Goal: Task Accomplishment & Management: Manage account settings

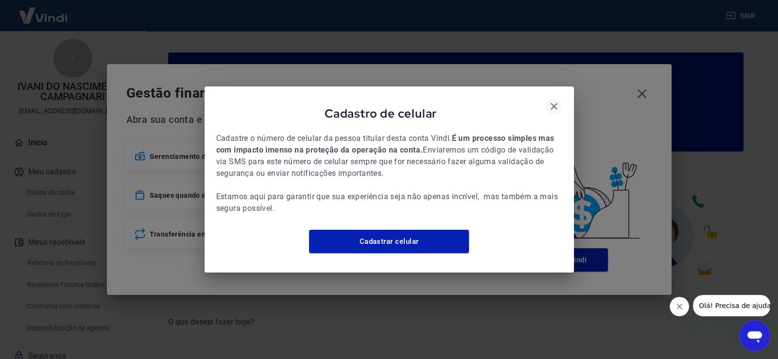
click at [556, 101] on icon "button" at bounding box center [554, 107] width 12 height 12
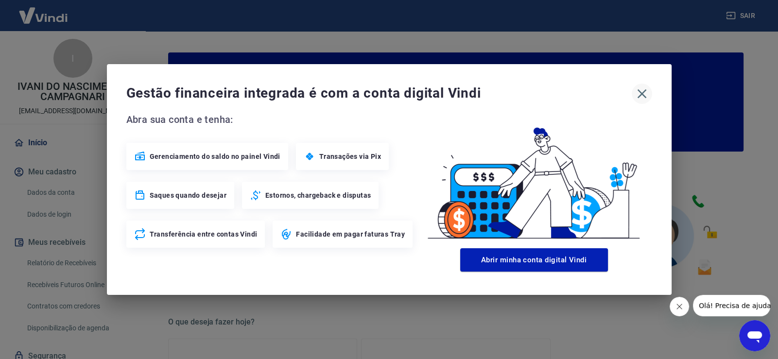
click at [644, 92] on icon "button" at bounding box center [642, 94] width 16 height 16
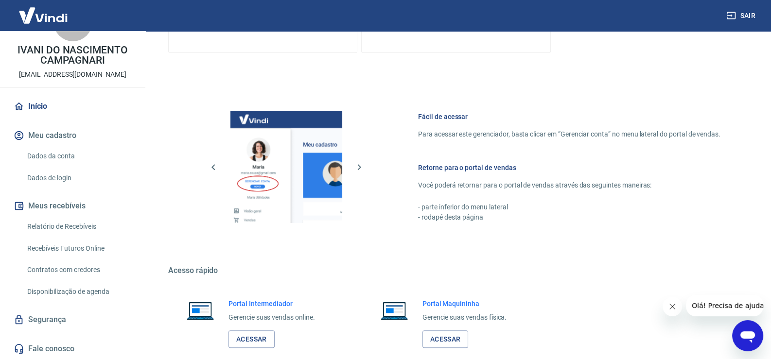
scroll to position [498, 0]
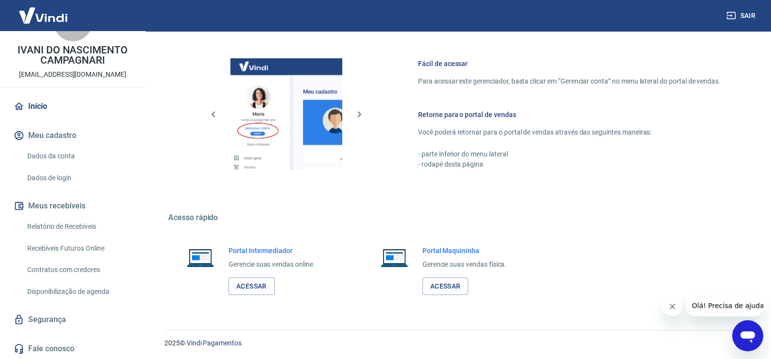
drag, startPoint x: 94, startPoint y: 223, endPoint x: 108, endPoint y: 222, distance: 14.1
click at [94, 223] on link "Relatório de Recebíveis" at bounding box center [78, 227] width 110 height 20
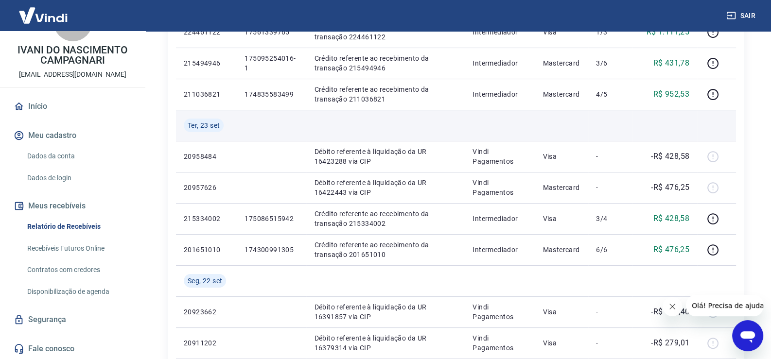
scroll to position [292, 0]
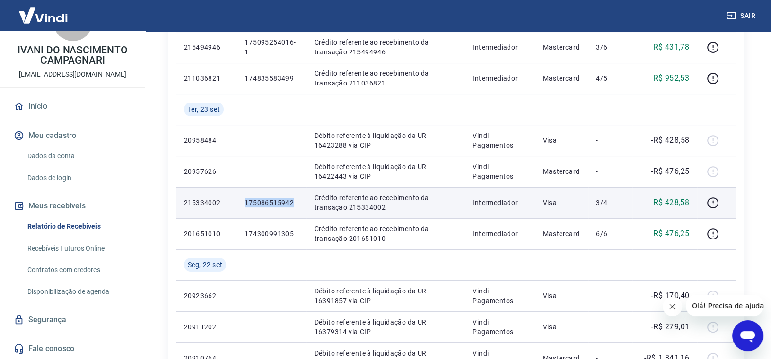
drag, startPoint x: 296, startPoint y: 203, endPoint x: 242, endPoint y: 200, distance: 54.5
click at [242, 200] on td "175086515942" at bounding box center [271, 202] width 69 height 31
copy p "175086515942"
drag, startPoint x: 695, startPoint y: 202, endPoint x: 666, endPoint y: 203, distance: 28.7
click at [666, 203] on td "R$ 428,58" at bounding box center [664, 202] width 65 height 31
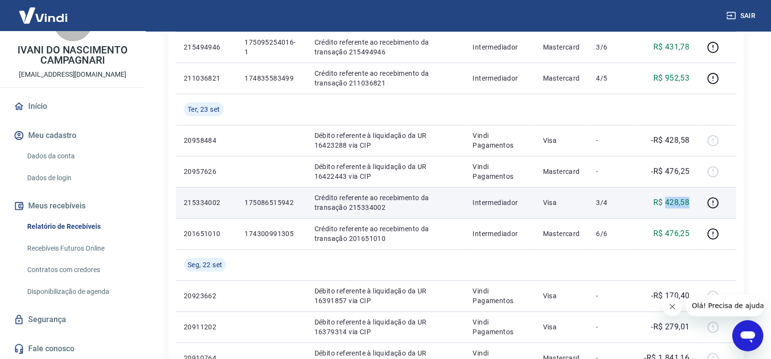
copy p "428,58"
drag, startPoint x: 295, startPoint y: 206, endPoint x: 246, endPoint y: 206, distance: 49.6
click at [246, 206] on p "175086515942" at bounding box center [271, 203] width 54 height 10
copy p "175086515942"
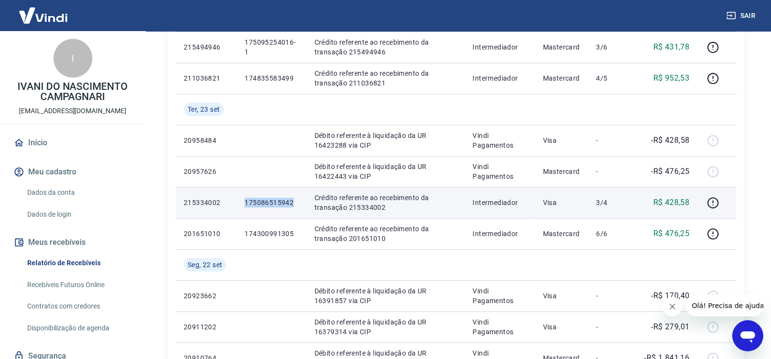
copy p "175086515942"
drag, startPoint x: 221, startPoint y: 201, endPoint x: 181, endPoint y: 202, distance: 39.9
click at [181, 202] on td "215334002" at bounding box center [206, 202] width 61 height 31
copy p "215334002"
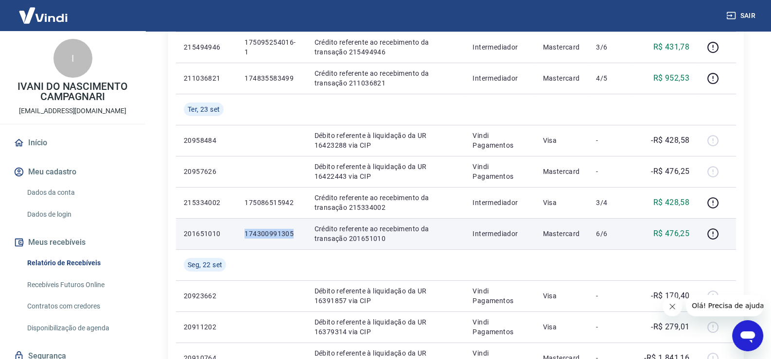
drag, startPoint x: 301, startPoint y: 233, endPoint x: 246, endPoint y: 236, distance: 55.5
click at [246, 236] on td "174300991305" at bounding box center [271, 233] width 69 height 31
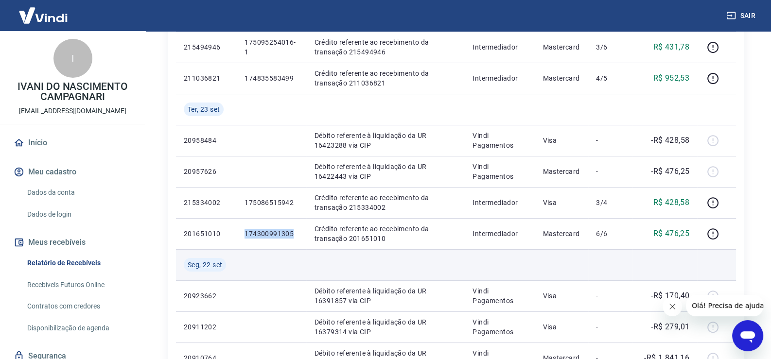
copy p "174300991305"
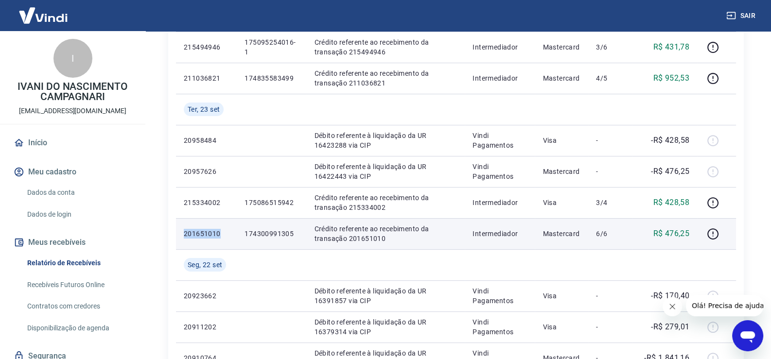
drag, startPoint x: 221, startPoint y: 234, endPoint x: 183, endPoint y: 234, distance: 37.4
click at [184, 234] on p "201651010" at bounding box center [206, 234] width 45 height 10
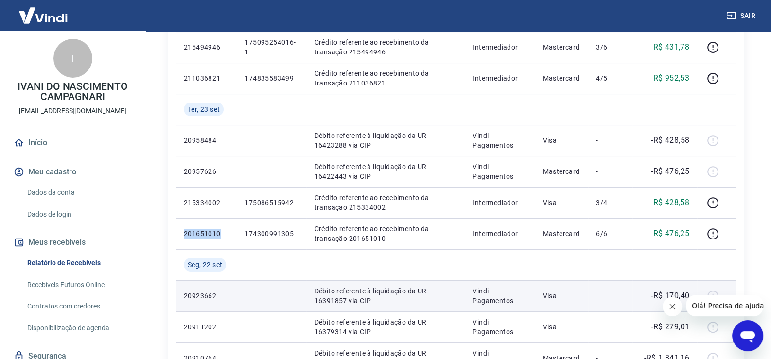
copy p "201651010"
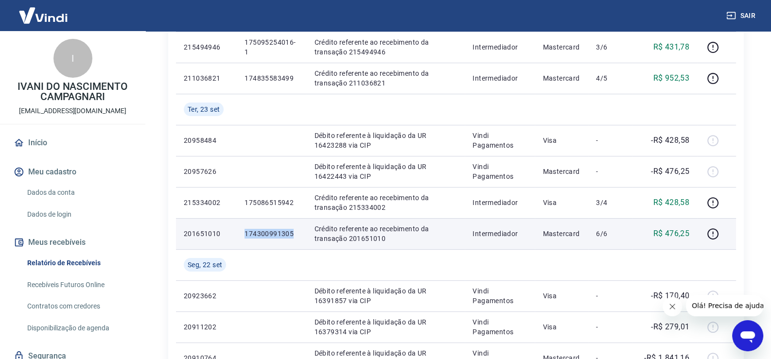
drag, startPoint x: 295, startPoint y: 232, endPoint x: 242, endPoint y: 235, distance: 53.5
click at [242, 235] on td "174300991305" at bounding box center [271, 233] width 69 height 31
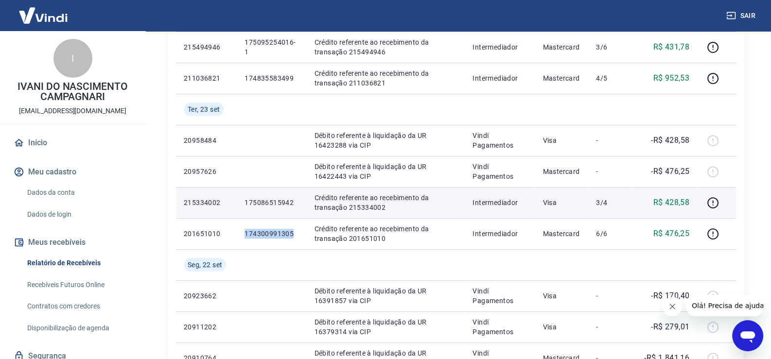
copy p "174300991305"
